Goal: Navigation & Orientation: Find specific page/section

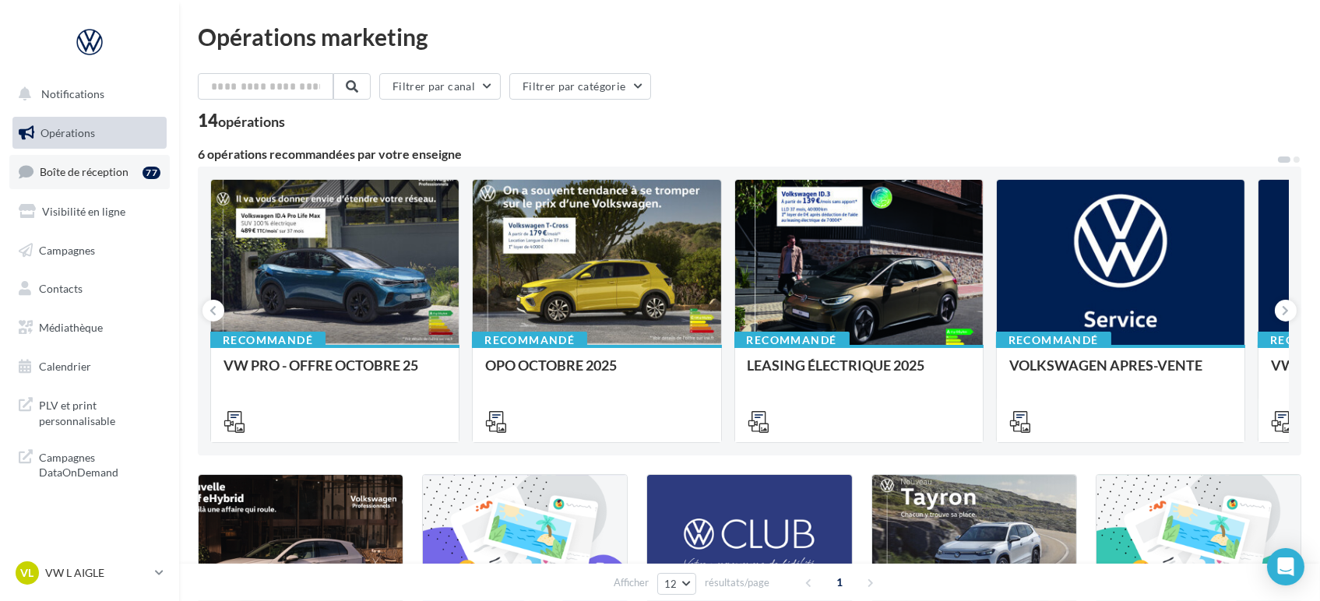
click at [69, 163] on link "Boîte de réception 77" at bounding box center [89, 171] width 160 height 33
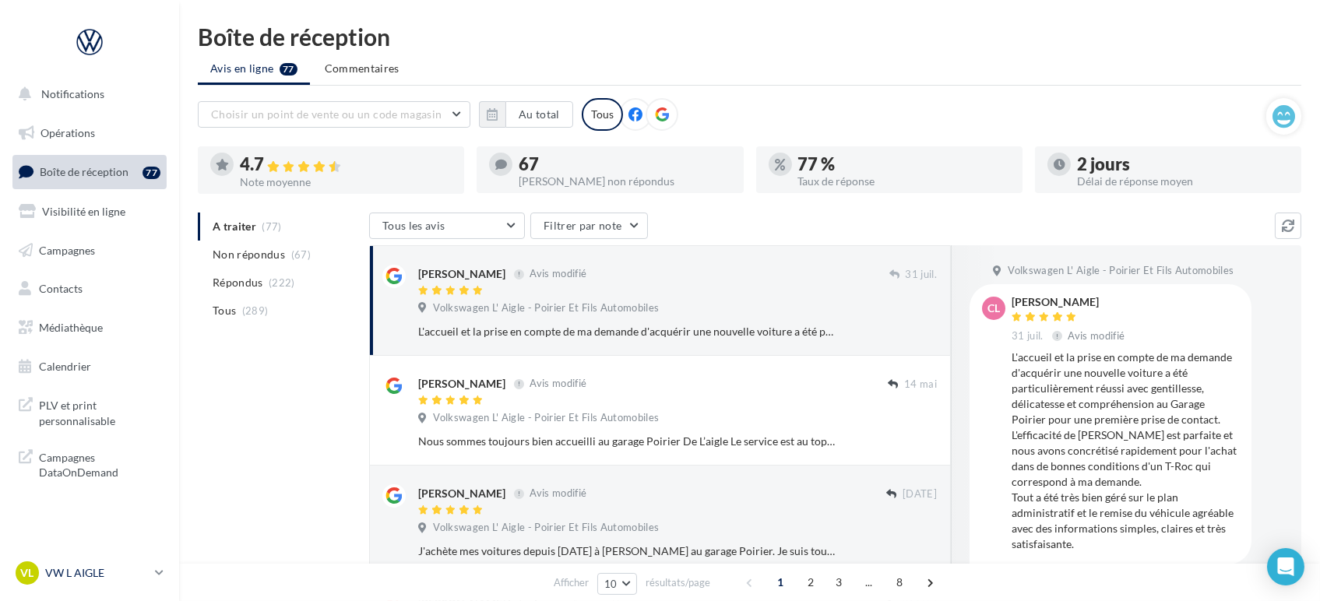
click at [120, 577] on p "VW L AIGLE" at bounding box center [97, 573] width 104 height 16
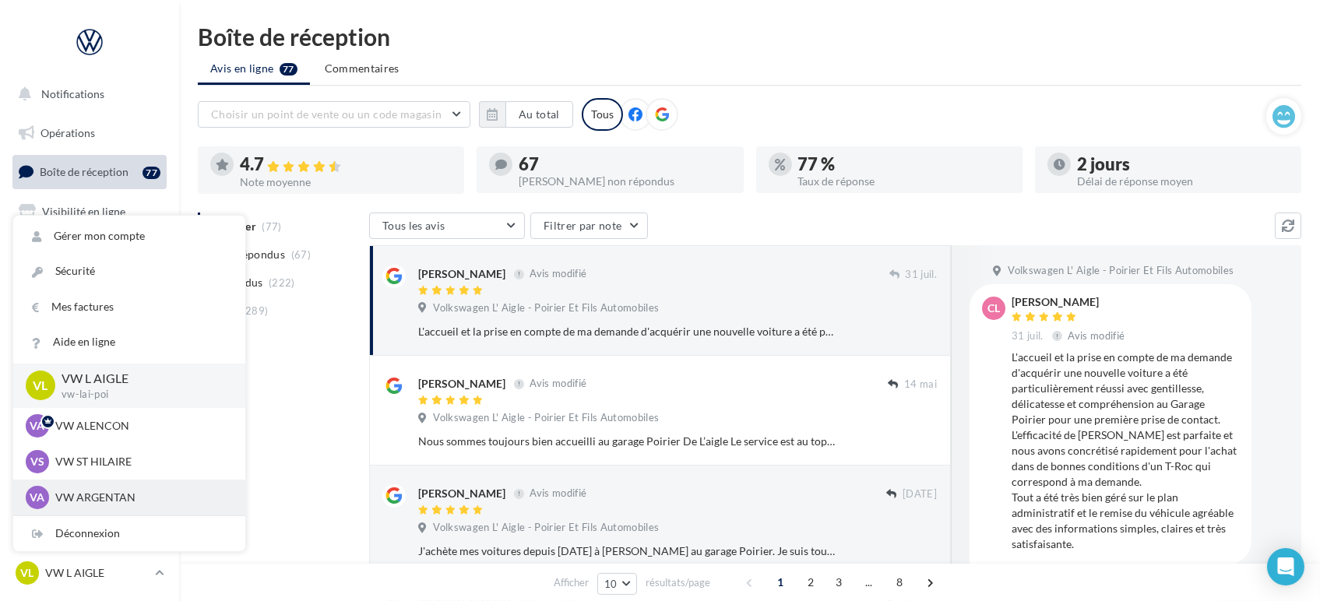
click at [82, 491] on p "VW ARGENTAN" at bounding box center [140, 498] width 171 height 16
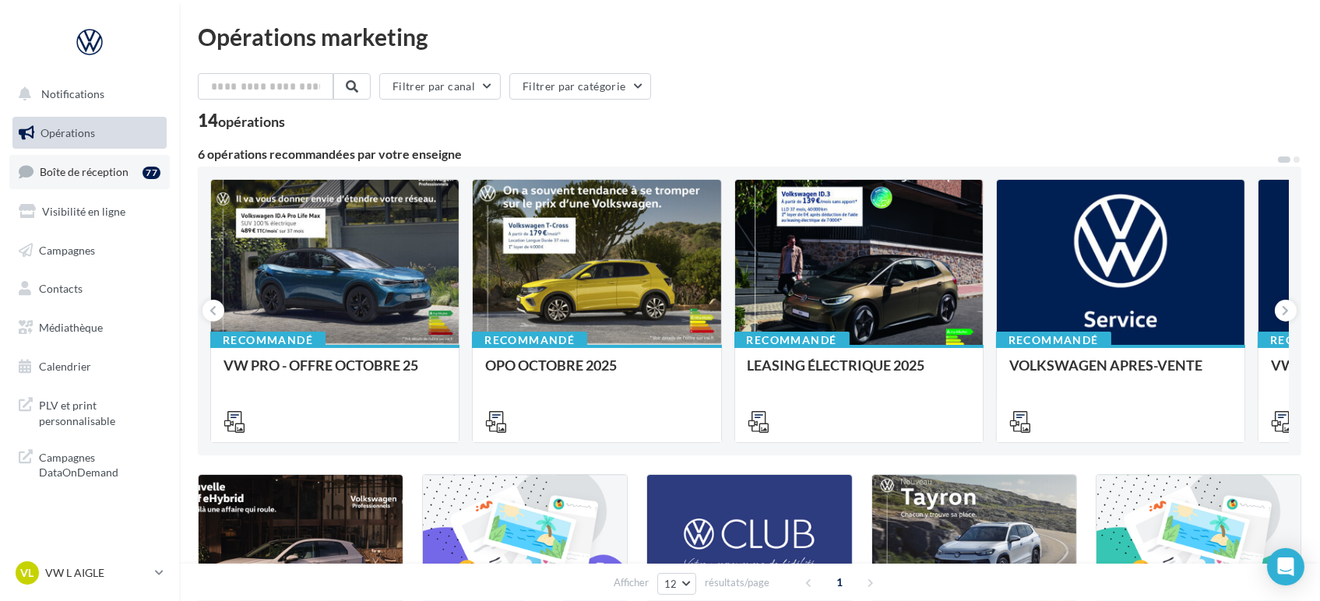
click at [69, 167] on span "Boîte de réception" at bounding box center [84, 171] width 89 height 13
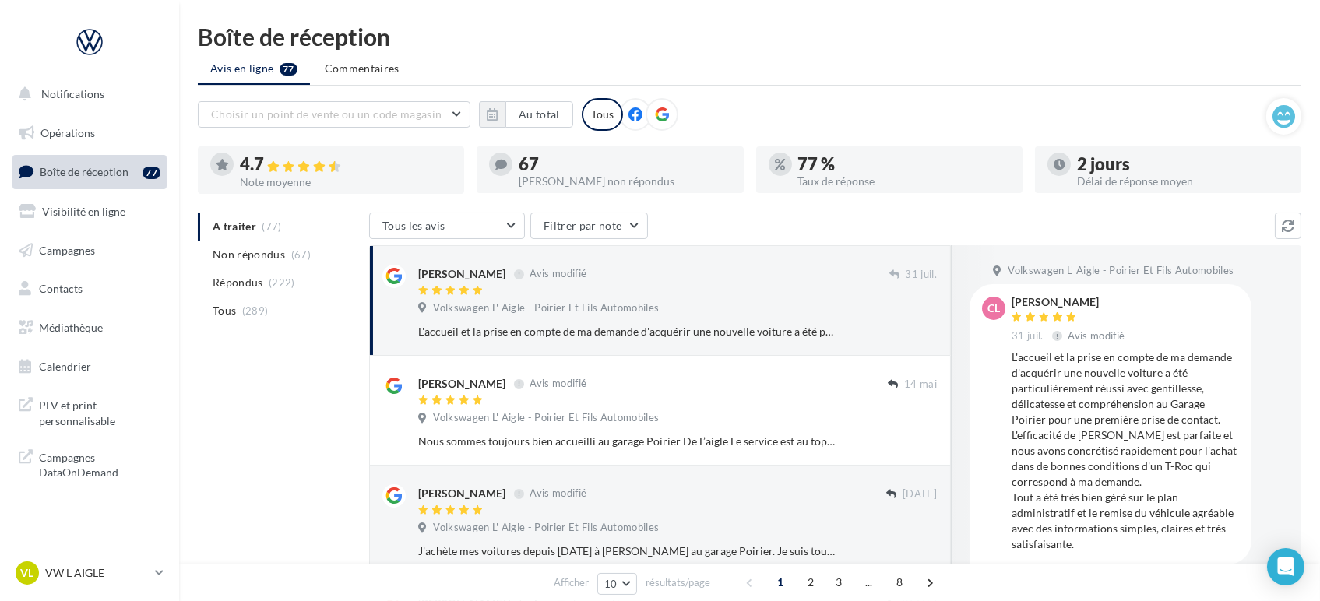
click at [87, 555] on nav "Notifications Opérations Boîte de réception 77 Visibilité en ligne Campagnes Co…" at bounding box center [89, 300] width 179 height 601
click at [136, 592] on div "VL VW L AIGLE vw-lai-poi" at bounding box center [89, 579] width 179 height 43
click at [135, 582] on div "VL VW L AIGLE vw-lai-poi" at bounding box center [82, 572] width 133 height 23
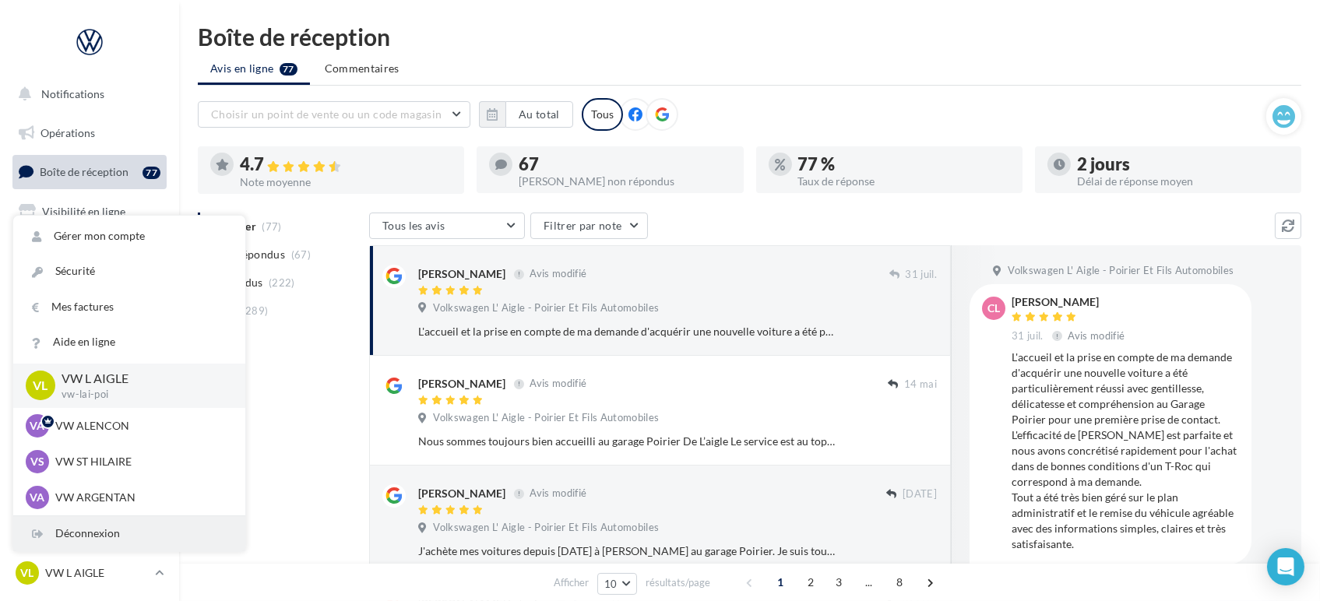
click at [68, 533] on div "Déconnexion" at bounding box center [129, 533] width 232 height 35
